Goal: Task Accomplishment & Management: Manage account settings

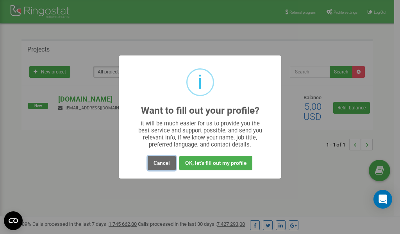
click at [160, 163] on button "Cancel" at bounding box center [162, 163] width 28 height 14
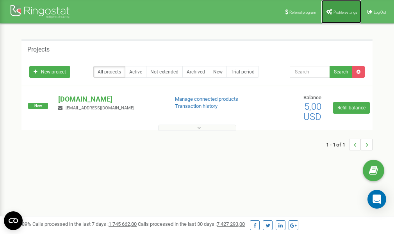
click at [345, 10] on span "Profile settings" at bounding box center [346, 12] width 24 height 4
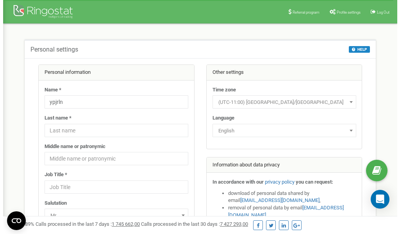
scroll to position [39, 0]
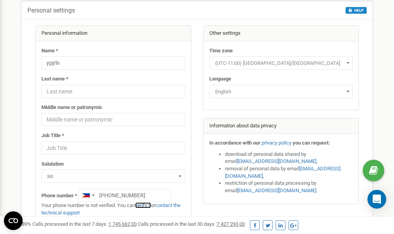
click at [148, 205] on link "verify it" at bounding box center [143, 205] width 16 height 6
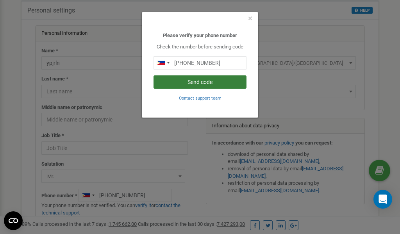
click at [201, 82] on button "Send code" at bounding box center [200, 81] width 93 height 13
